Goal: Information Seeking & Learning: Learn about a topic

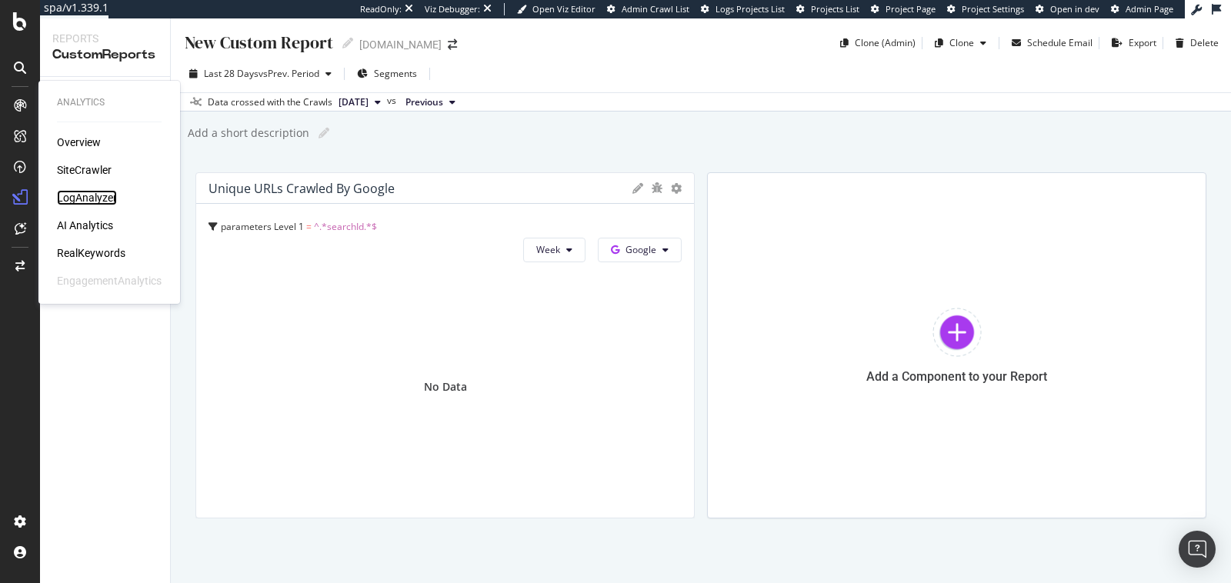
click at [100, 196] on div "LogAnalyzer" at bounding box center [87, 197] width 60 height 15
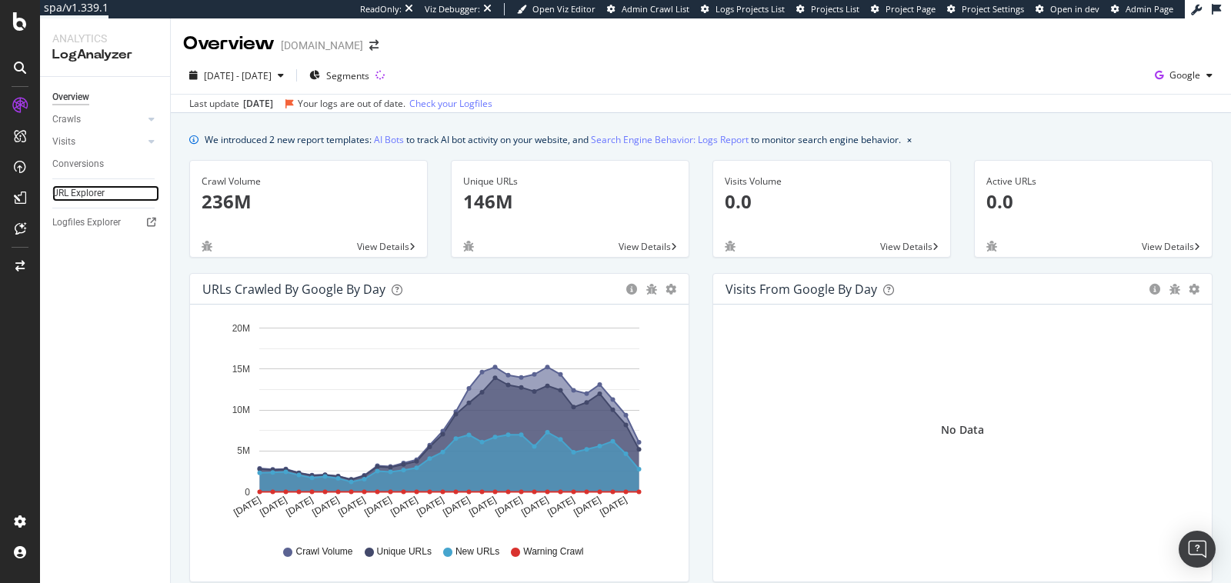
click at [118, 187] on link "URL Explorer" at bounding box center [105, 193] width 107 height 16
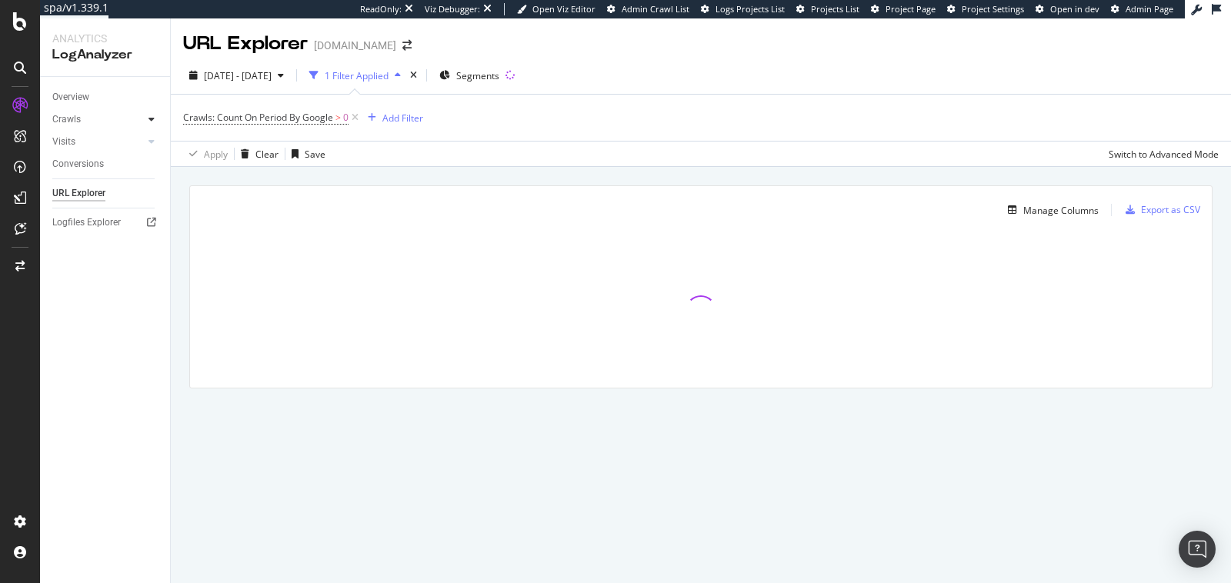
click at [153, 122] on icon at bounding box center [152, 119] width 6 height 9
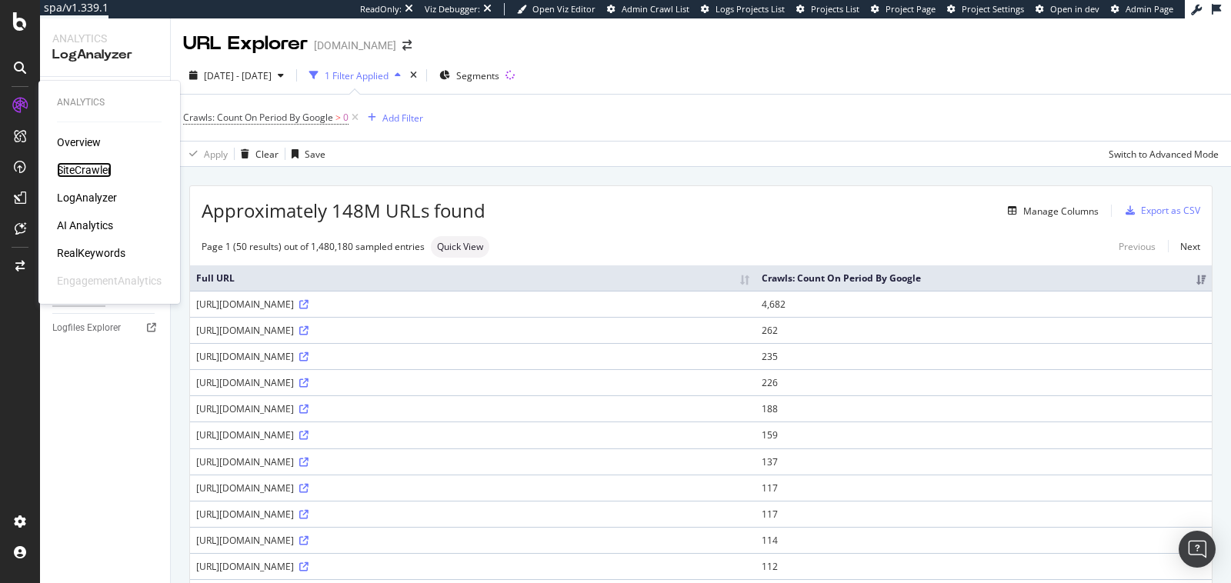
click at [72, 176] on div "SiteCrawler" at bounding box center [84, 169] width 55 height 15
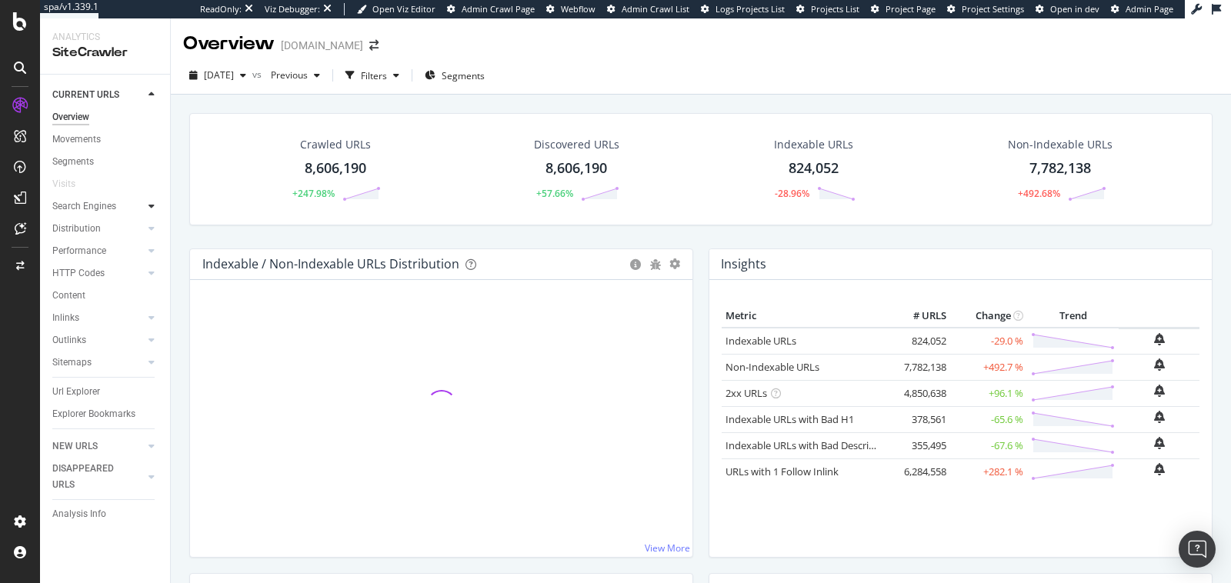
click at [151, 199] on div at bounding box center [151, 206] width 15 height 15
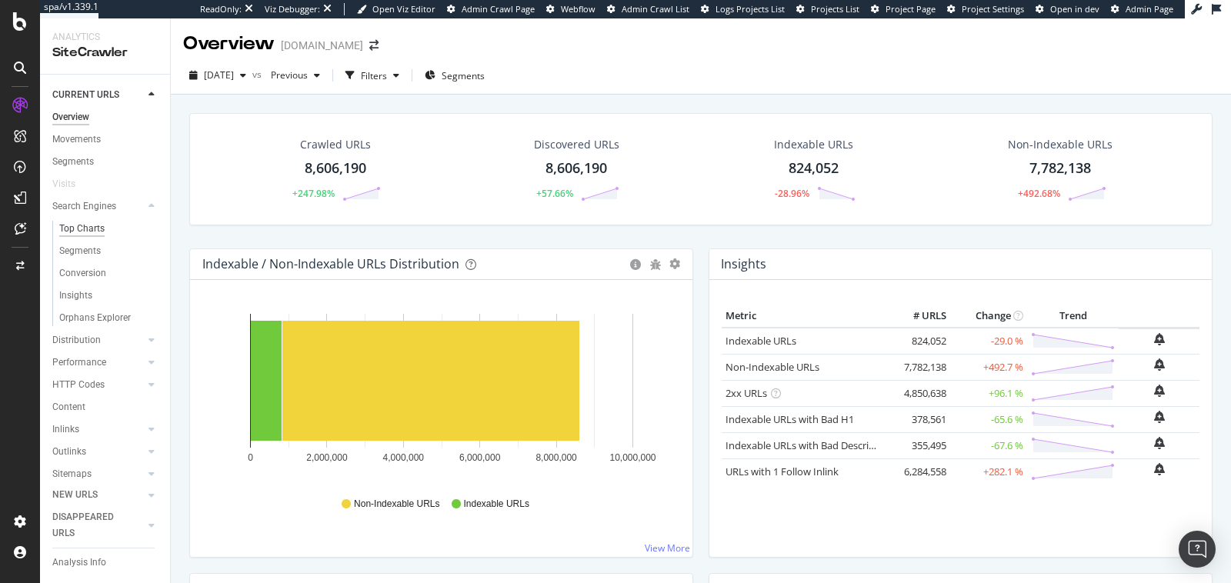
click at [99, 228] on div "Top Charts" at bounding box center [81, 229] width 45 height 16
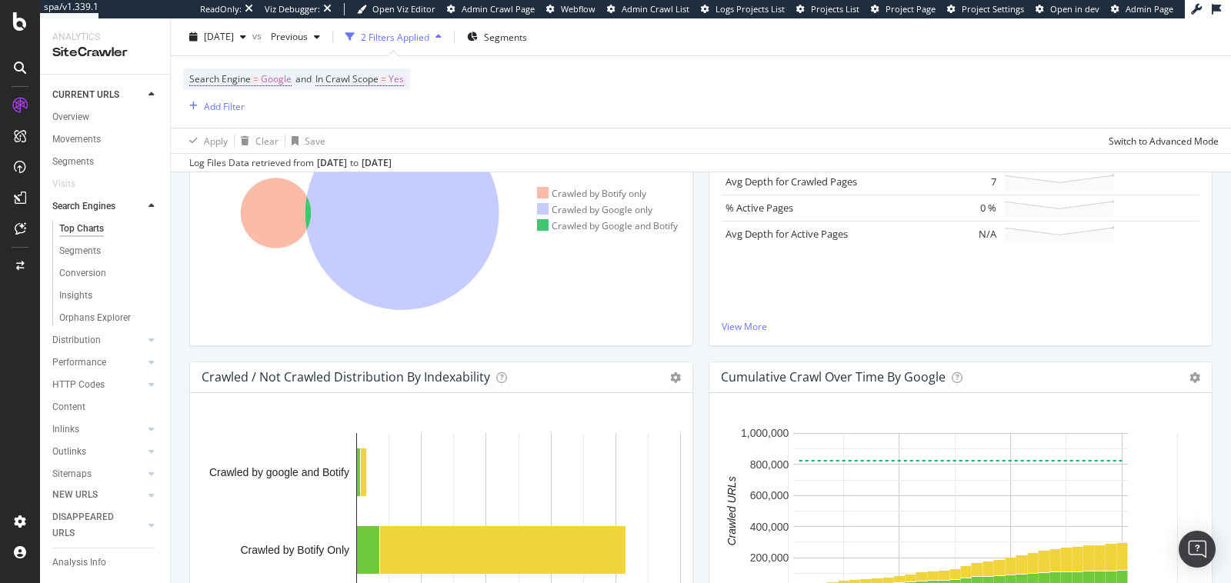
scroll to position [416, 0]
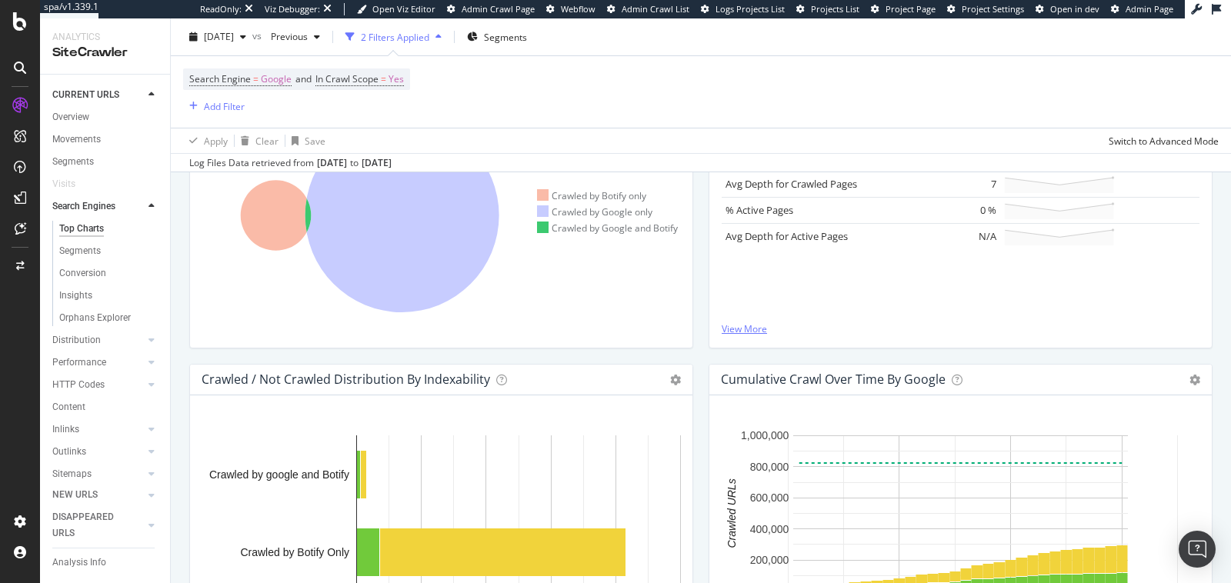
click at [740, 325] on link "View More" at bounding box center [961, 328] width 478 height 13
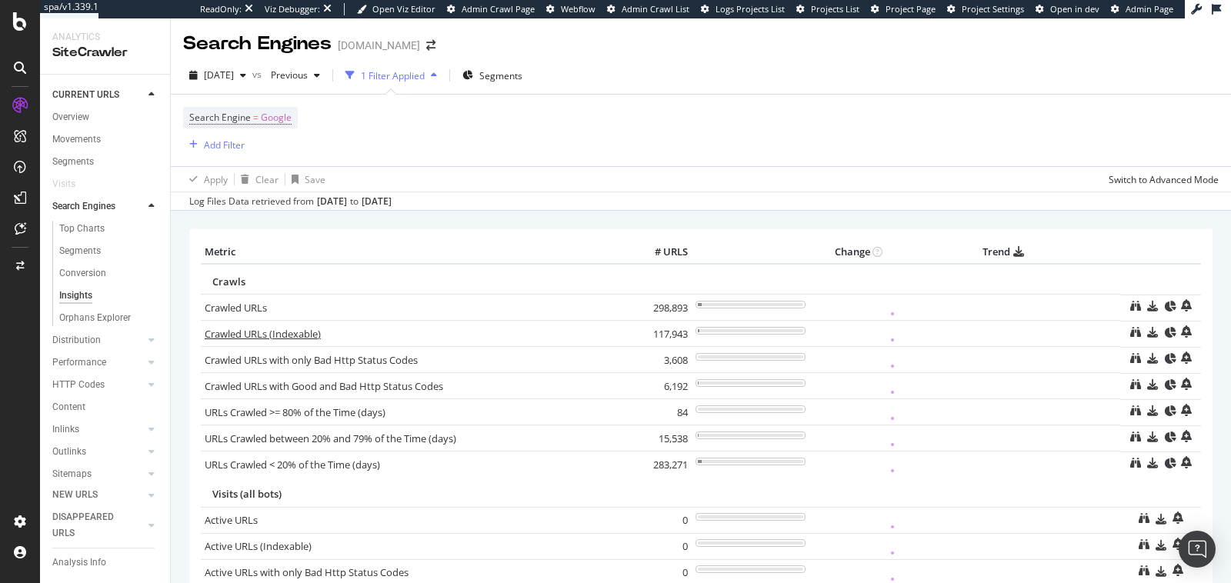
click at [228, 332] on link "Crawled URLs (Indexable)" at bounding box center [263, 334] width 116 height 14
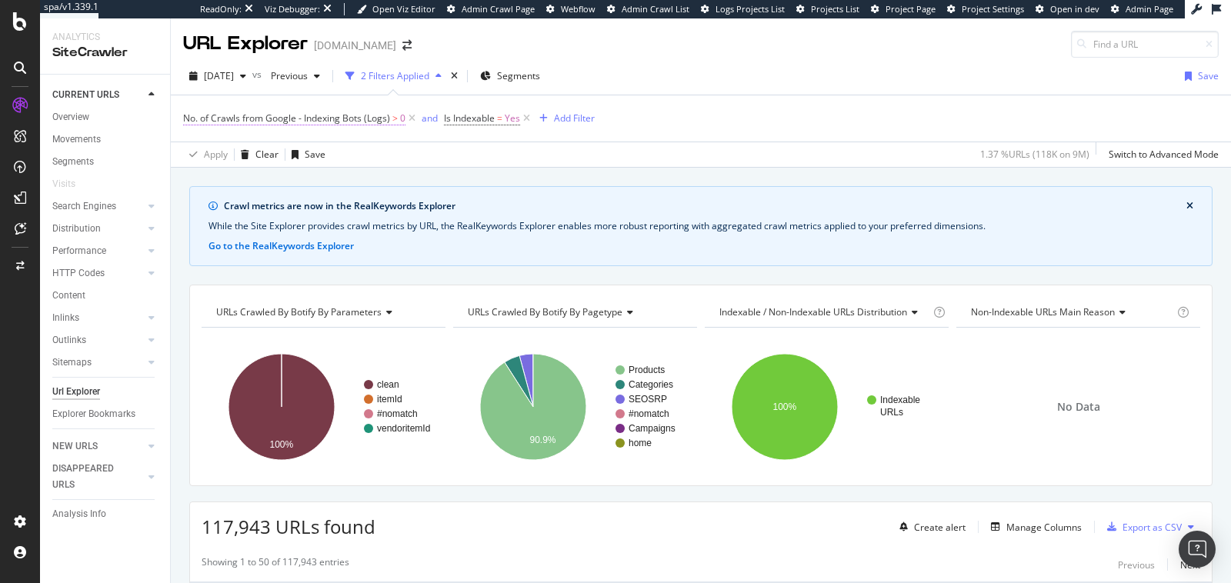
click at [339, 119] on span "No. of Crawls from Google - Indexing Bots (Logs)" at bounding box center [286, 118] width 207 height 13
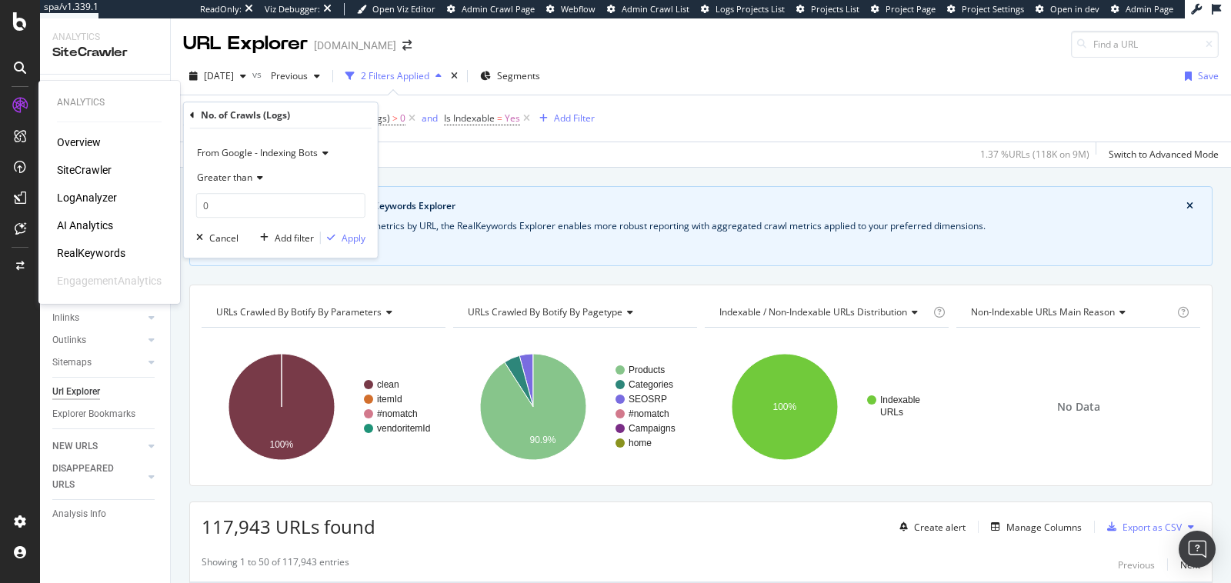
click at [64, 190] on div "LogAnalyzer" at bounding box center [87, 197] width 60 height 15
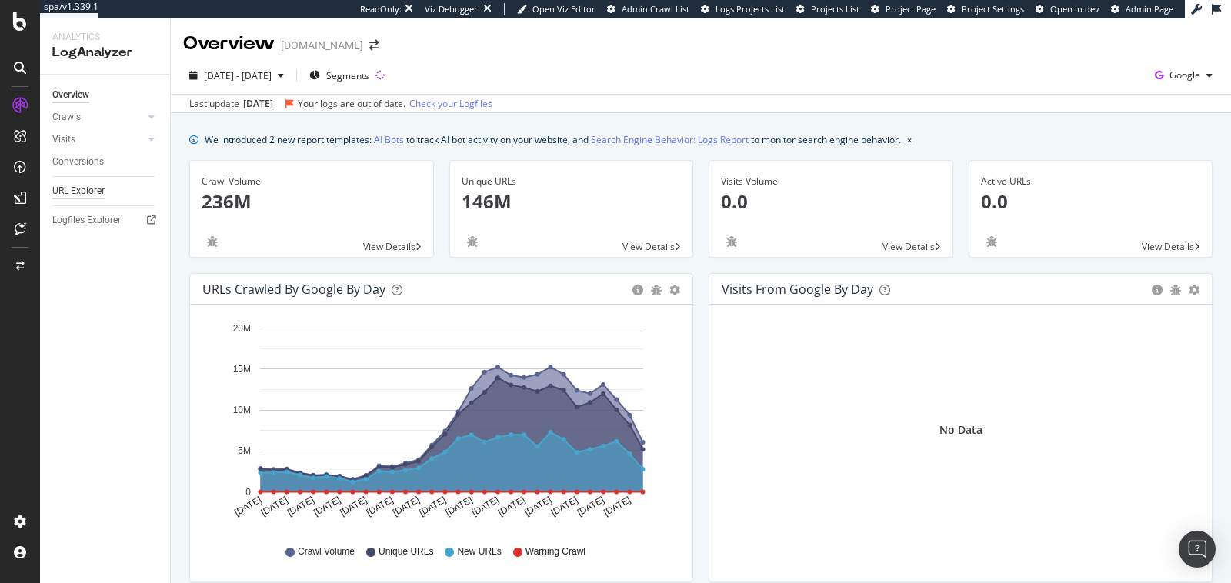
click at [85, 193] on div "URL Explorer" at bounding box center [78, 191] width 52 height 16
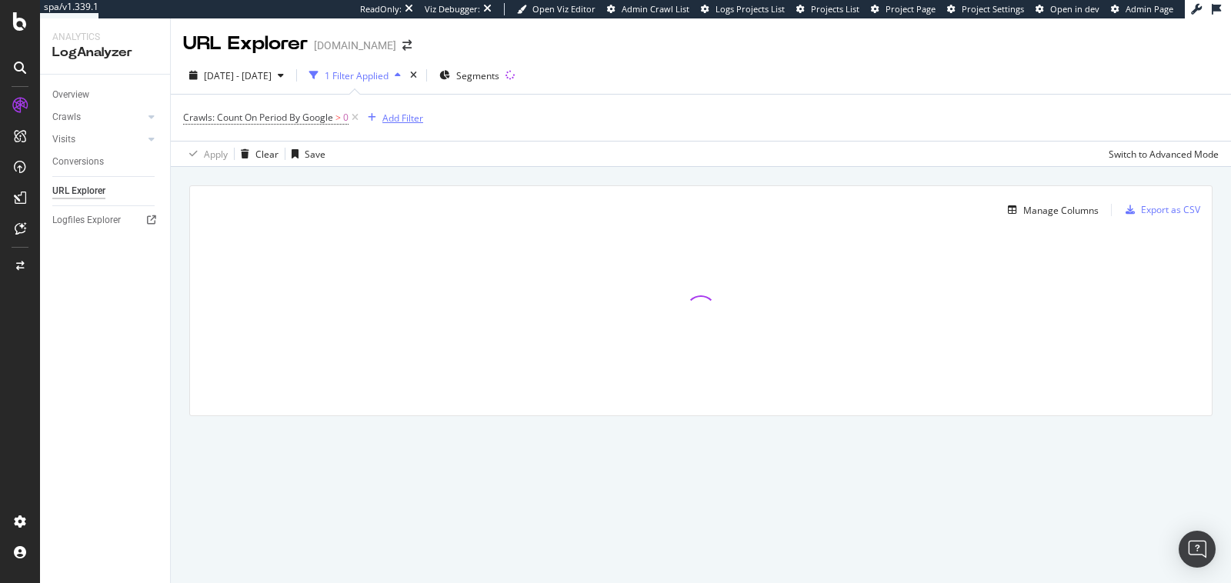
click at [414, 123] on div "Add Filter" at bounding box center [402, 118] width 41 height 13
type input "index"
click at [622, 108] on div at bounding box center [617, 120] width 22 height 25
